Goal: Check status: Check status

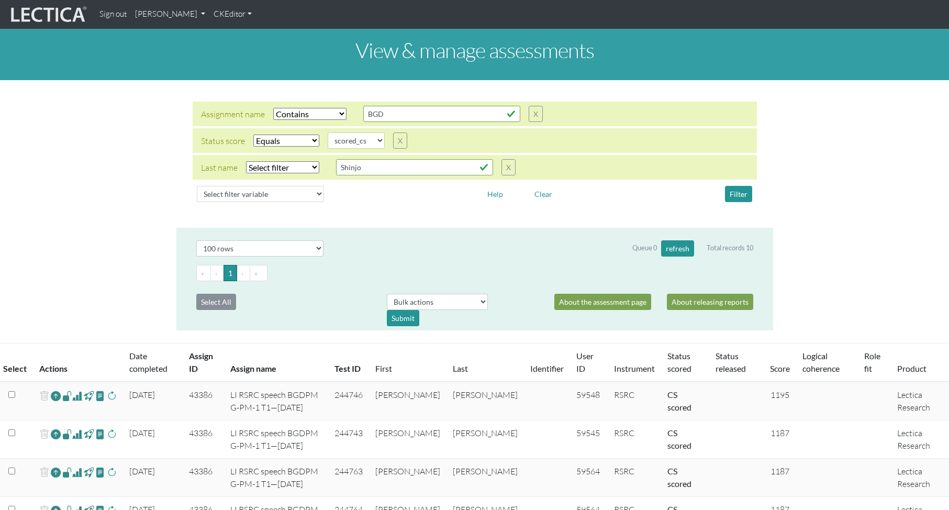
select select "icontains"
select select "scored_cs"
select select "100"
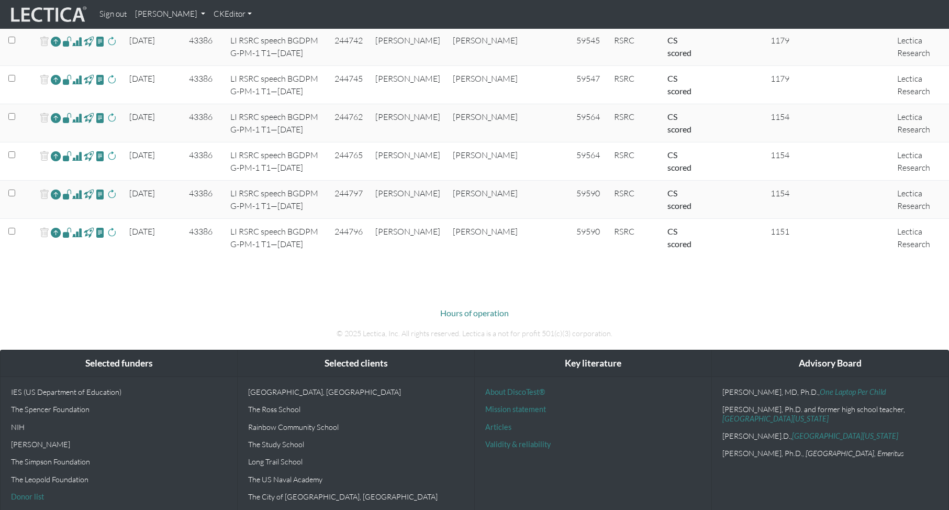
scroll to position [509, 0]
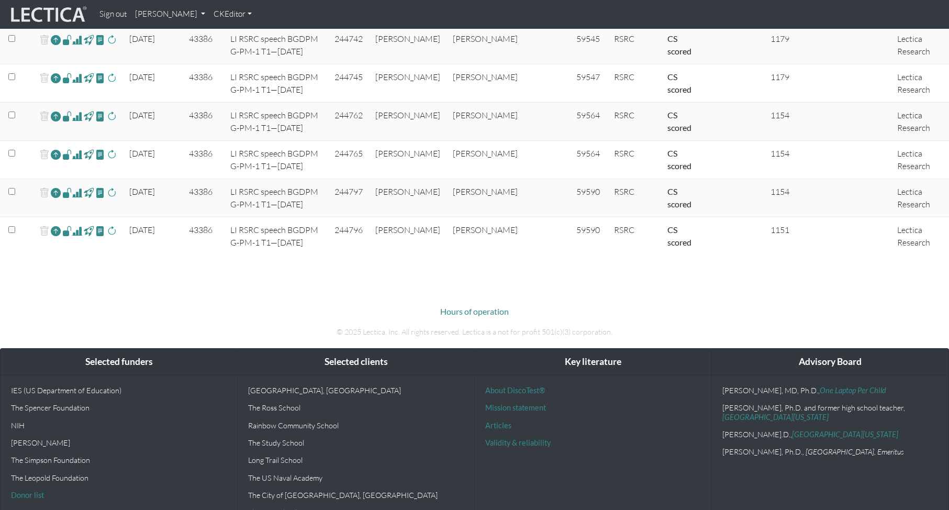
click at [76, 230] on span at bounding box center [77, 231] width 10 height 13
click at [383, 269] on body "Sign out Theo Dawson My Profile Manage accounts Manage assessments Manage assig…" at bounding box center [474, 13] width 949 height 1045
click at [99, 193] on span at bounding box center [100, 192] width 10 height 12
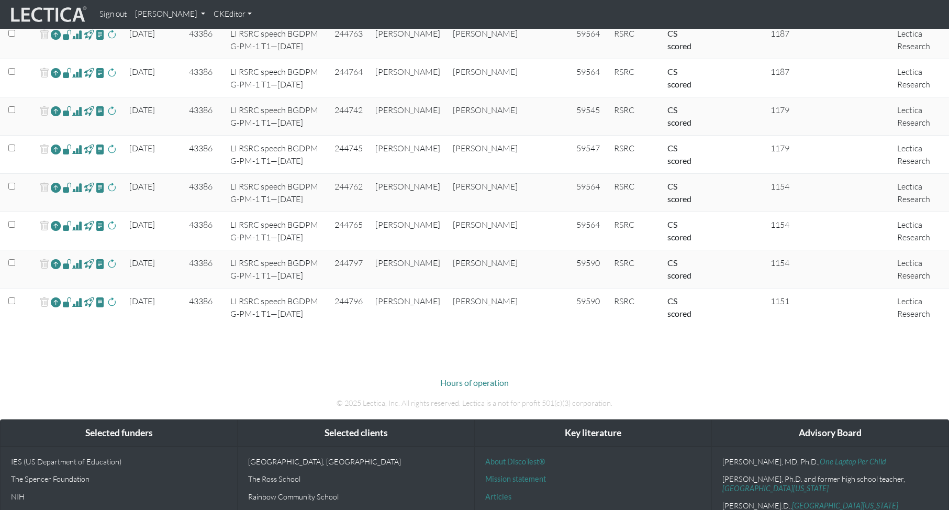
scroll to position [439, 0]
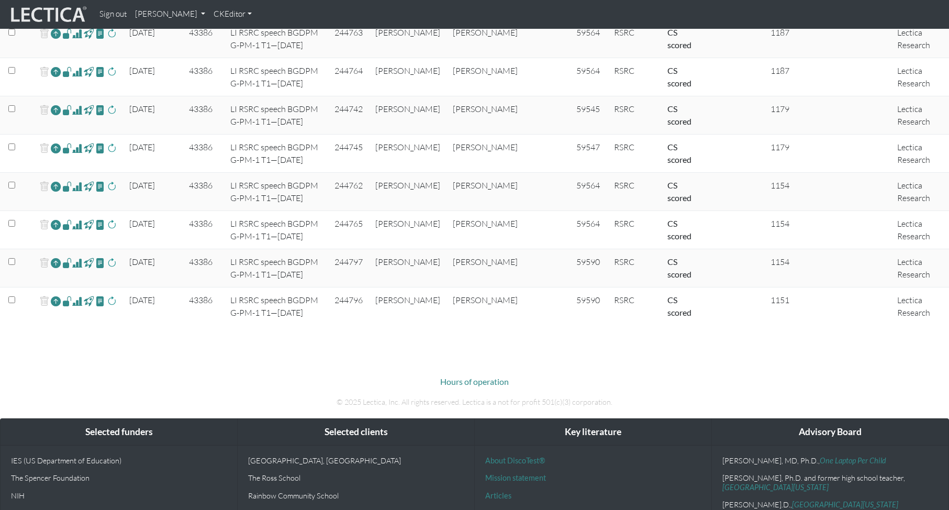
click at [77, 263] on span at bounding box center [77, 262] width 10 height 13
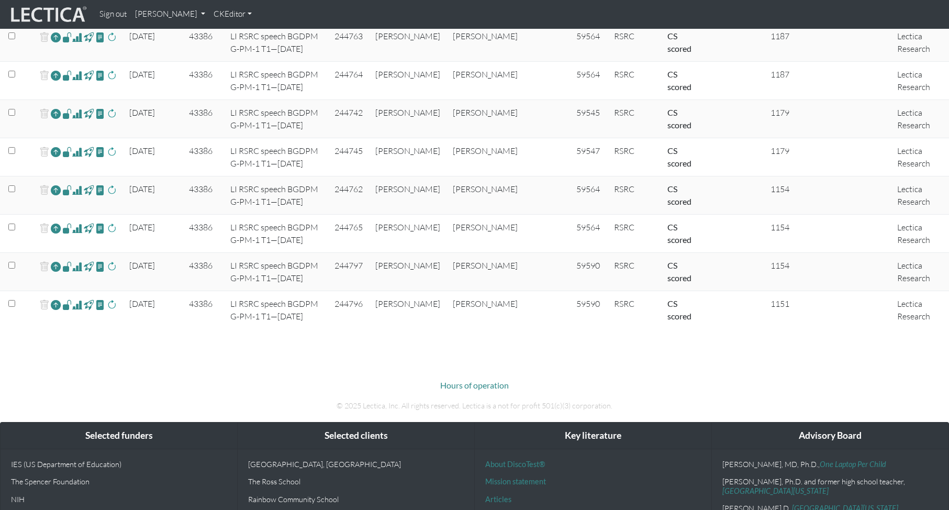
scroll to position [434, 0]
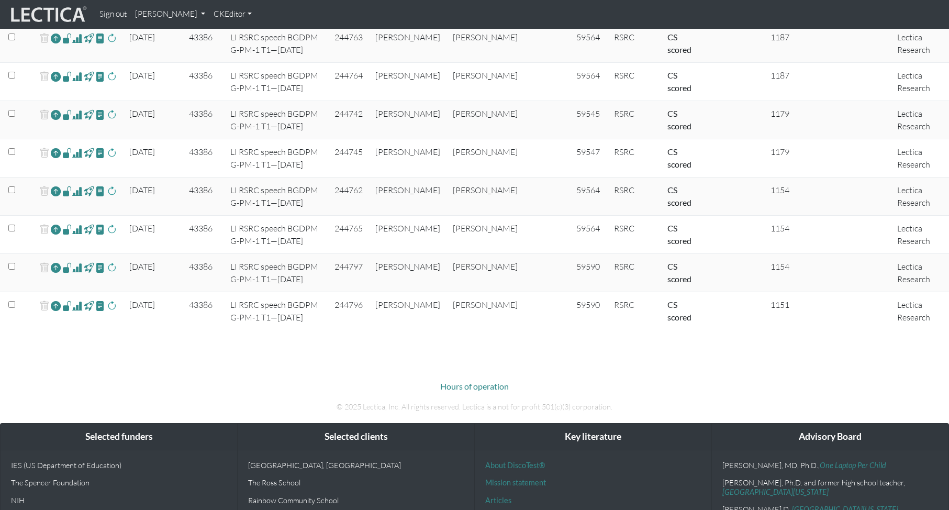
click at [78, 228] on span at bounding box center [77, 229] width 10 height 13
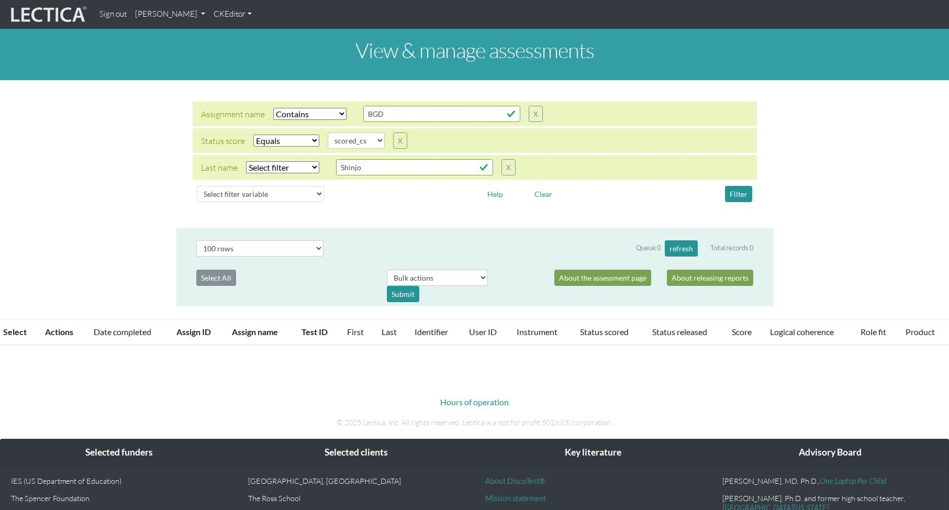
select select "icontains"
select select "scored_cs"
select select "100"
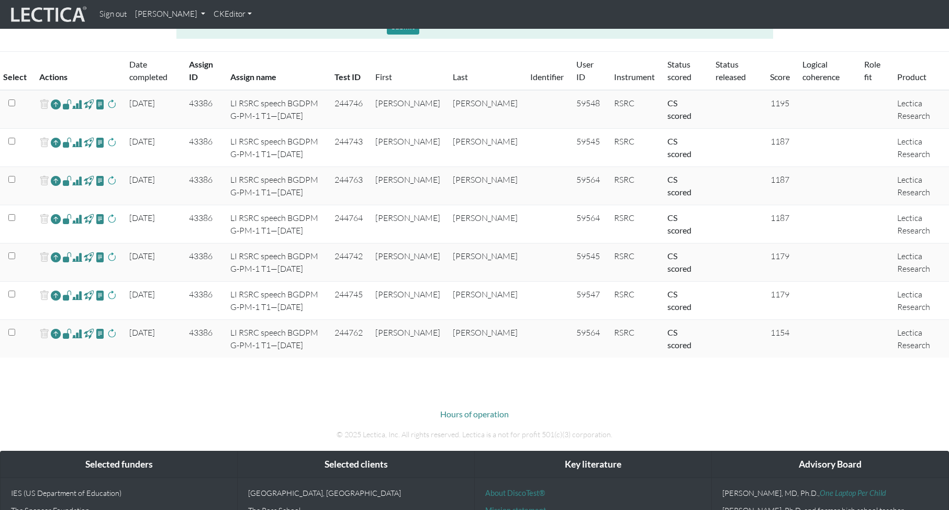
scroll to position [290, 0]
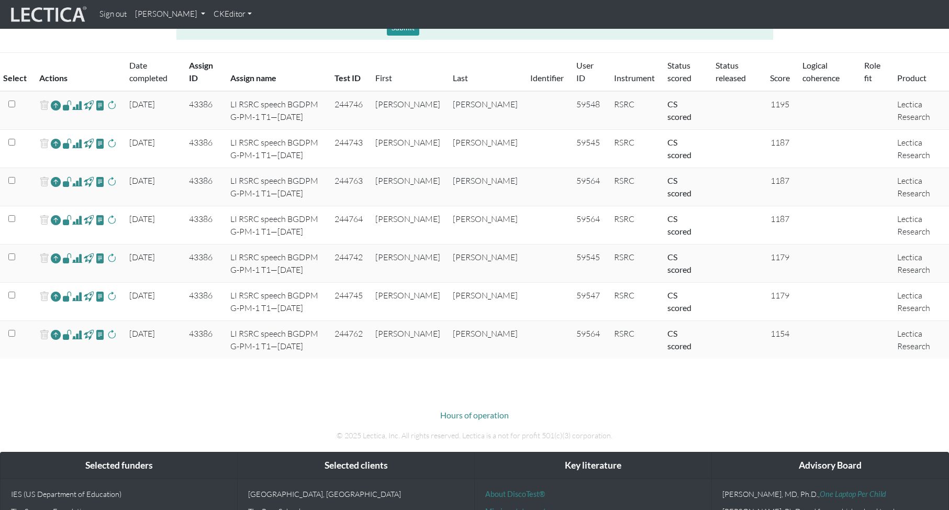
click at [78, 336] on span at bounding box center [77, 334] width 10 height 13
click at [78, 297] on span at bounding box center [77, 296] width 10 height 13
click at [76, 259] on span at bounding box center [77, 258] width 10 height 13
click at [78, 220] on span at bounding box center [77, 220] width 10 height 13
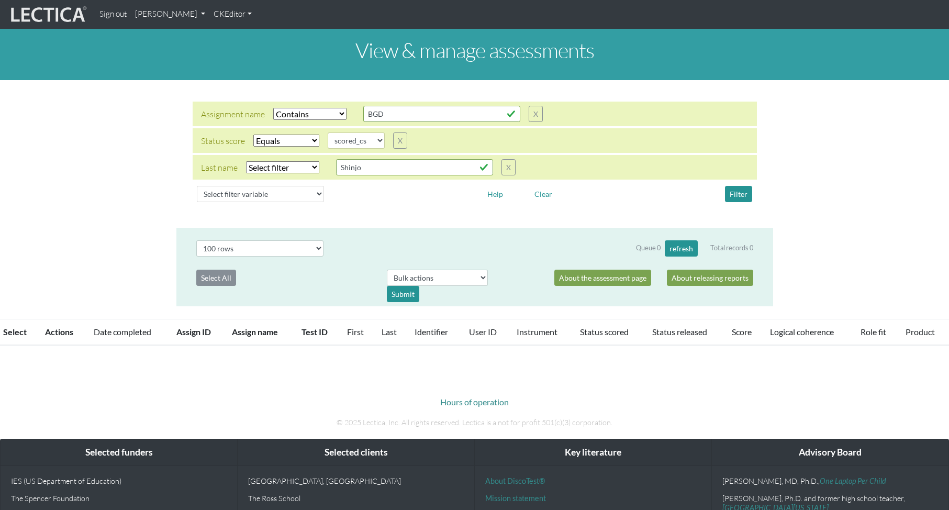
select select "icontains"
select select "scored_cs"
select select "100"
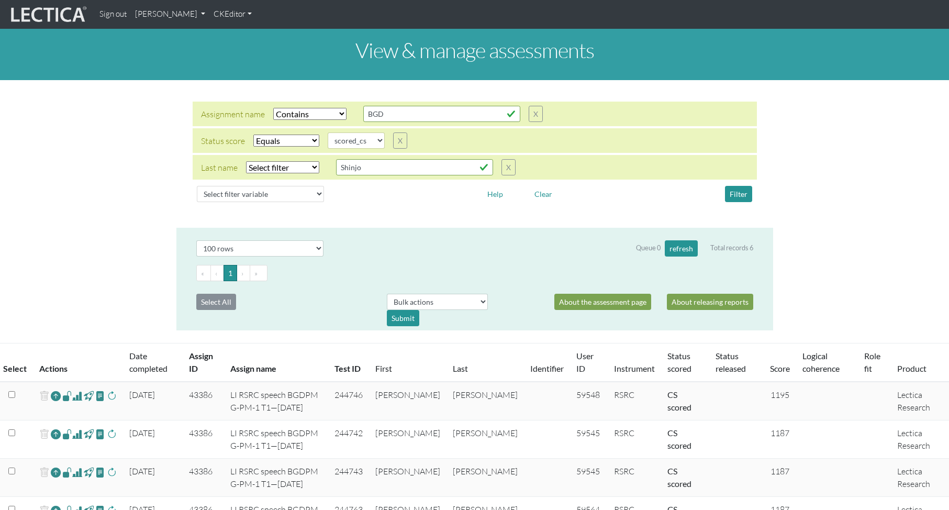
scroll to position [290, 0]
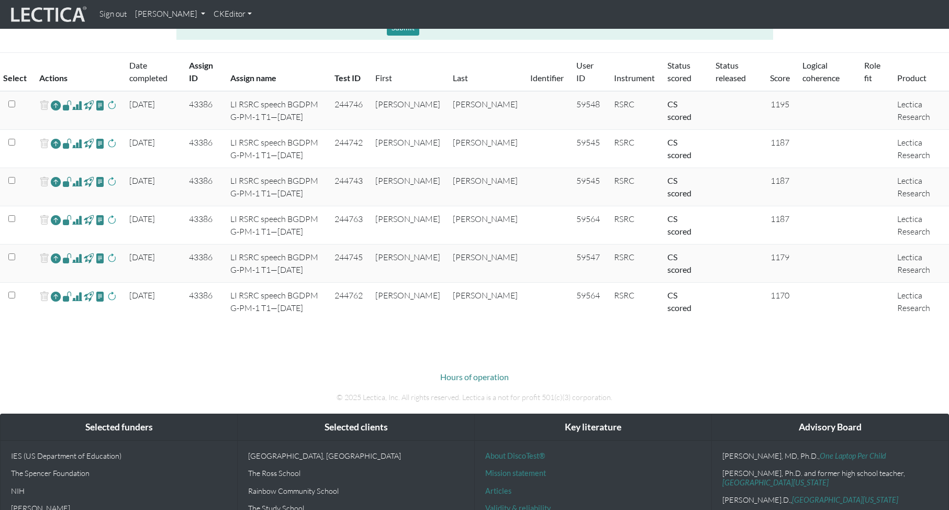
click at [78, 182] on span at bounding box center [77, 181] width 10 height 13
